Goal: Task Accomplishment & Management: Use online tool/utility

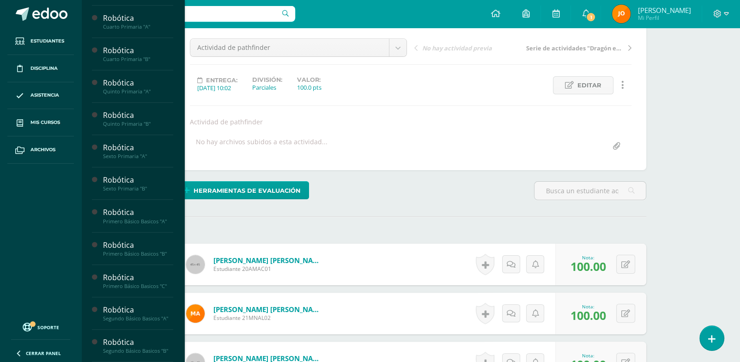
scroll to position [555, 0]
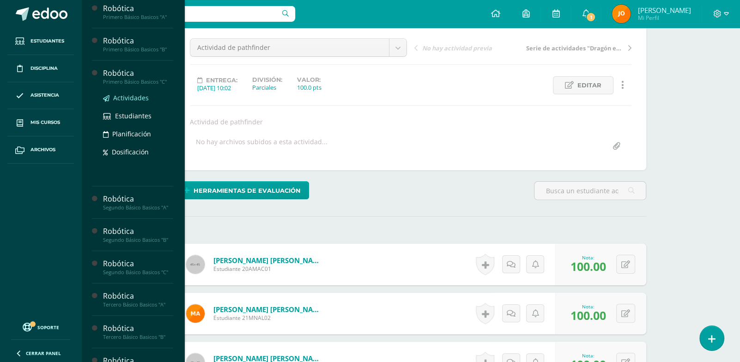
click at [135, 102] on span "Actividades" at bounding box center [131, 97] width 36 height 9
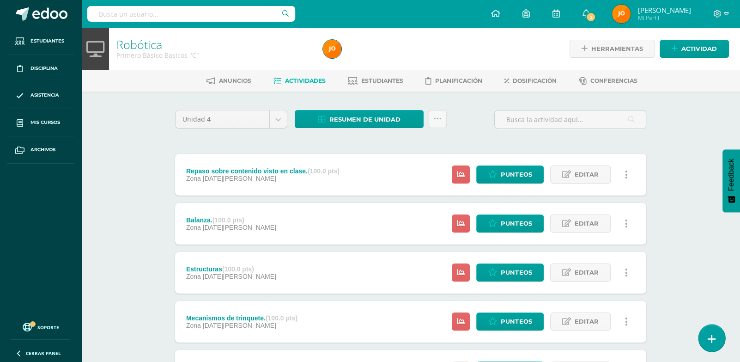
click at [721, 338] on link at bounding box center [711, 337] width 26 height 27
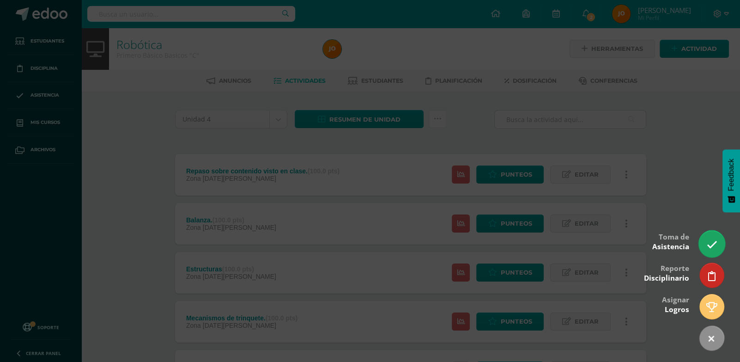
click at [715, 248] on icon at bounding box center [711, 244] width 11 height 11
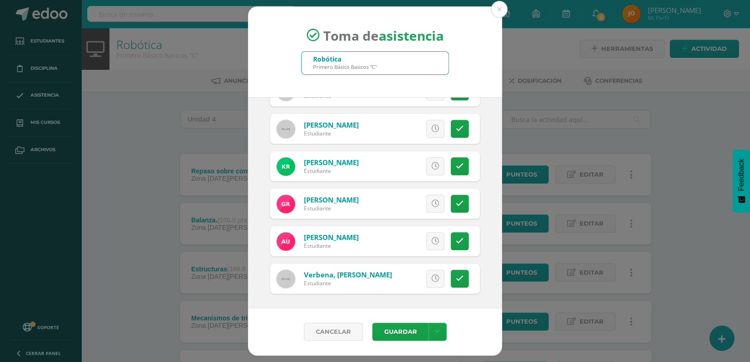
scroll to position [735, 0]
click at [456, 163] on icon at bounding box center [460, 167] width 8 height 8
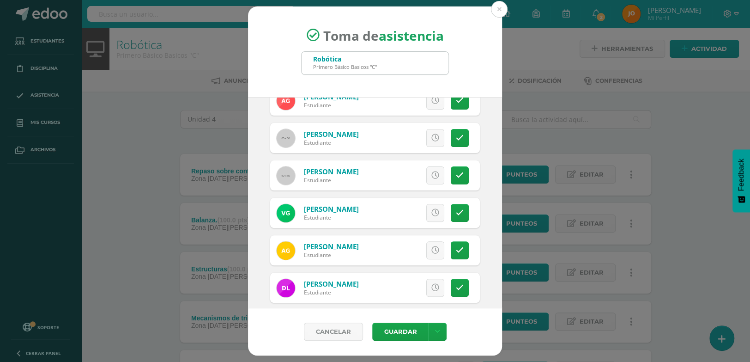
scroll to position [223, 0]
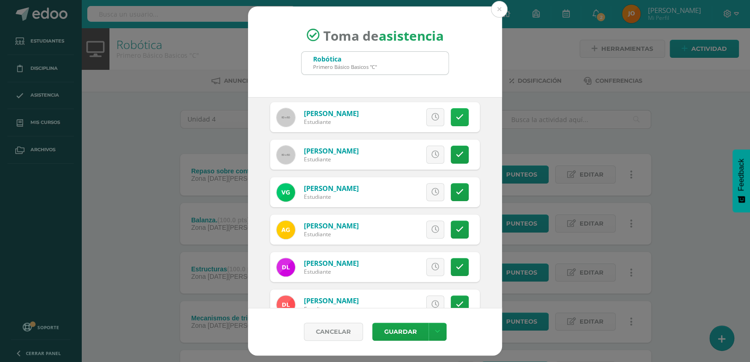
click at [455, 121] on link at bounding box center [460, 117] width 18 height 18
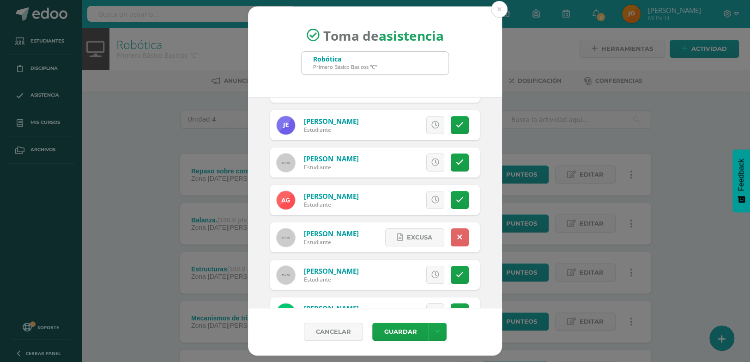
scroll to position [103, 0]
click at [390, 332] on button "Guardar" at bounding box center [400, 331] width 56 height 18
